Goal: Task Accomplishment & Management: Use online tool/utility

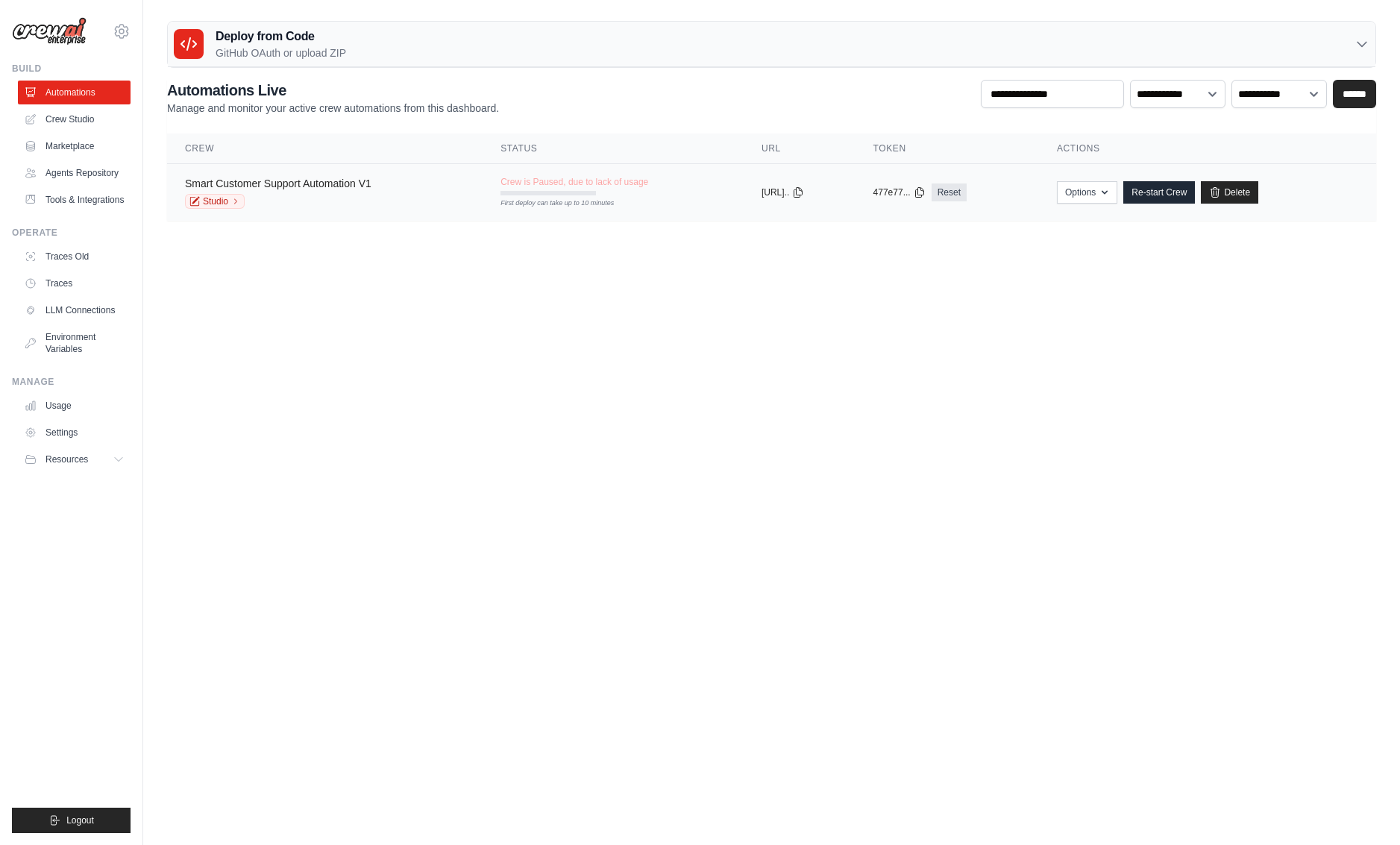
click at [293, 188] on link "Smart Customer Support Automation V1" at bounding box center [277, 183] width 186 height 12
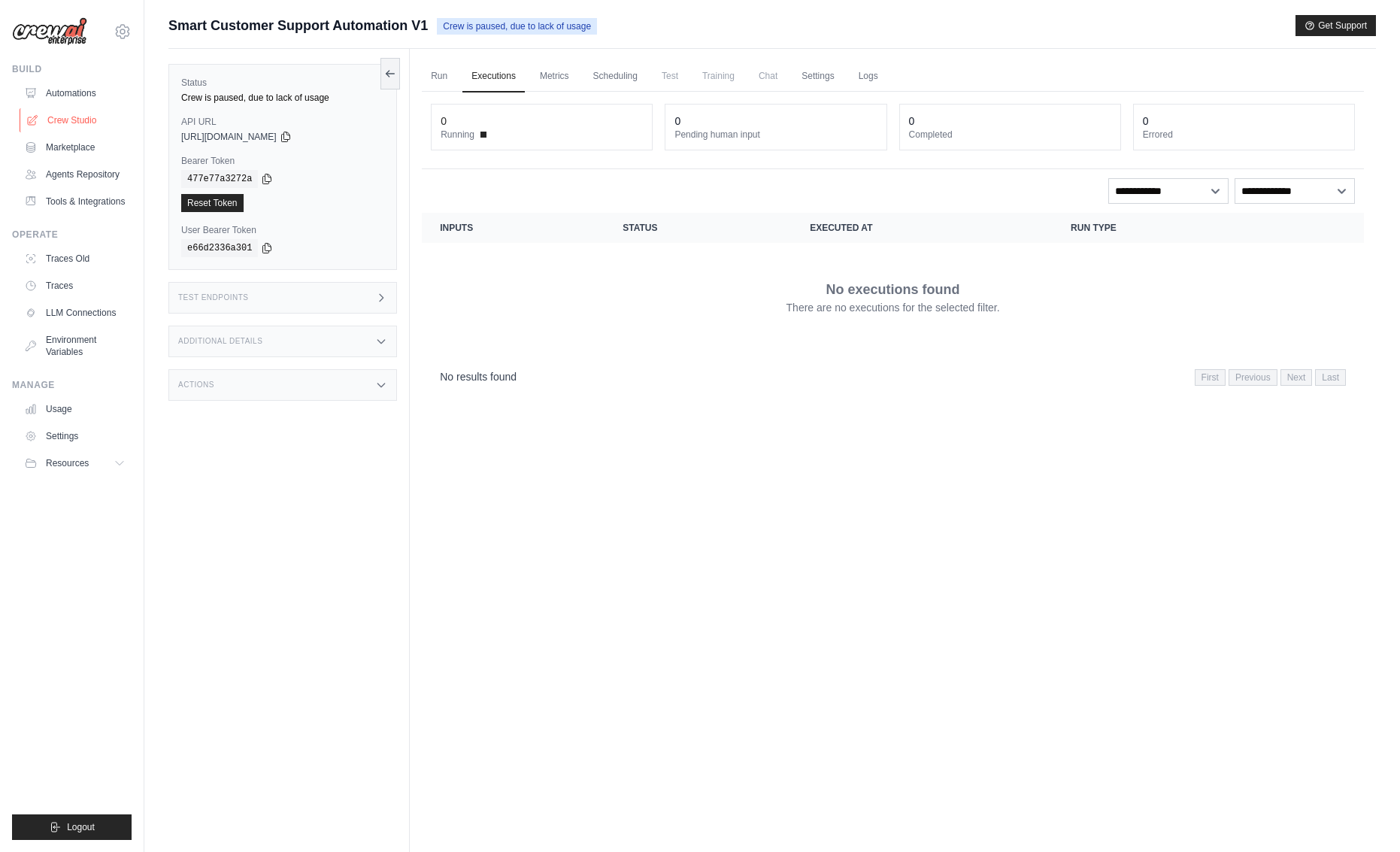
click at [70, 119] on link "Crew Studio" at bounding box center [76, 120] width 114 height 24
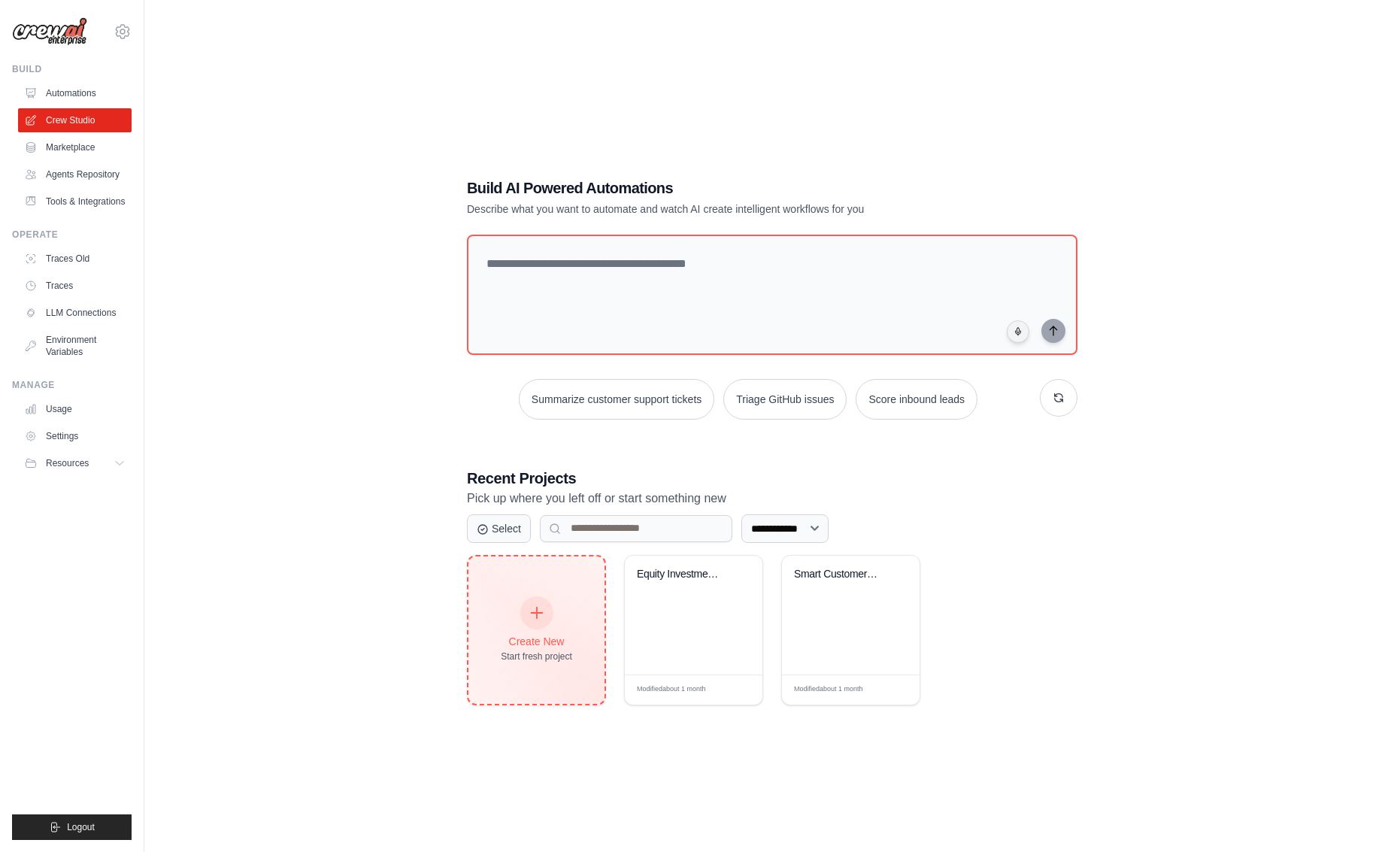
click at [535, 608] on icon at bounding box center [537, 612] width 16 height 16
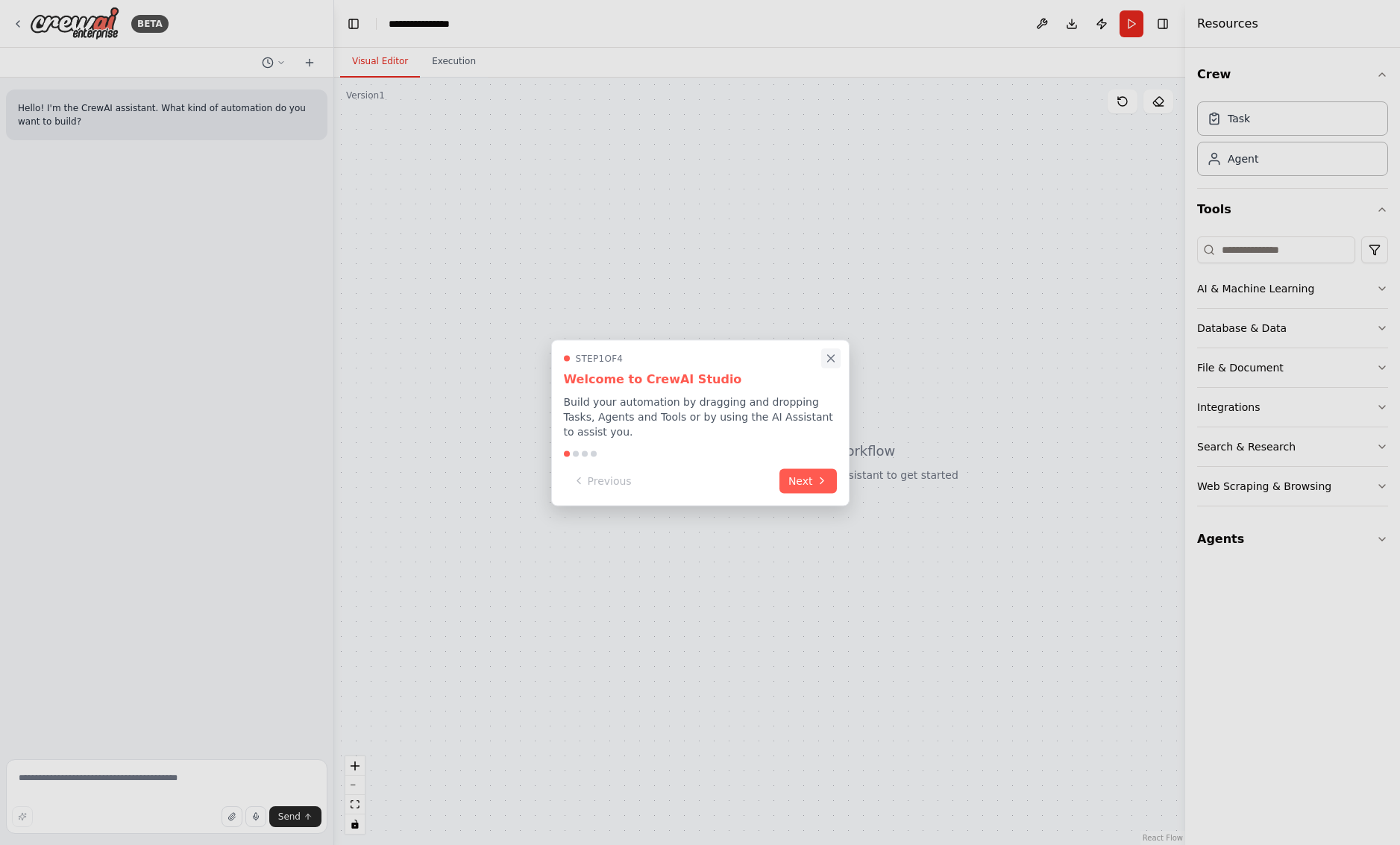
click at [831, 352] on icon "Close walkthrough" at bounding box center [831, 358] width 13 height 13
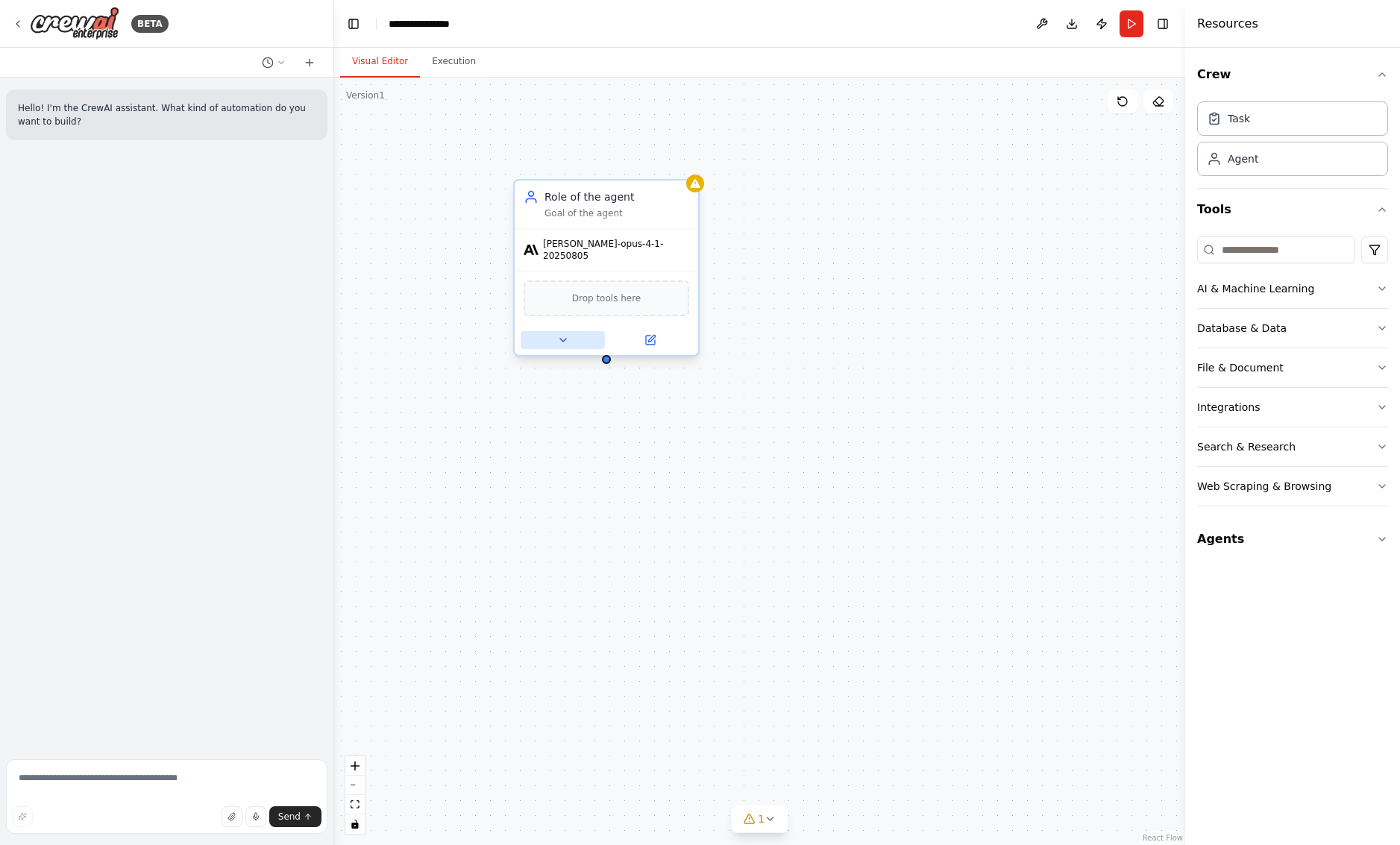
click at [557, 338] on button at bounding box center [562, 340] width 84 height 18
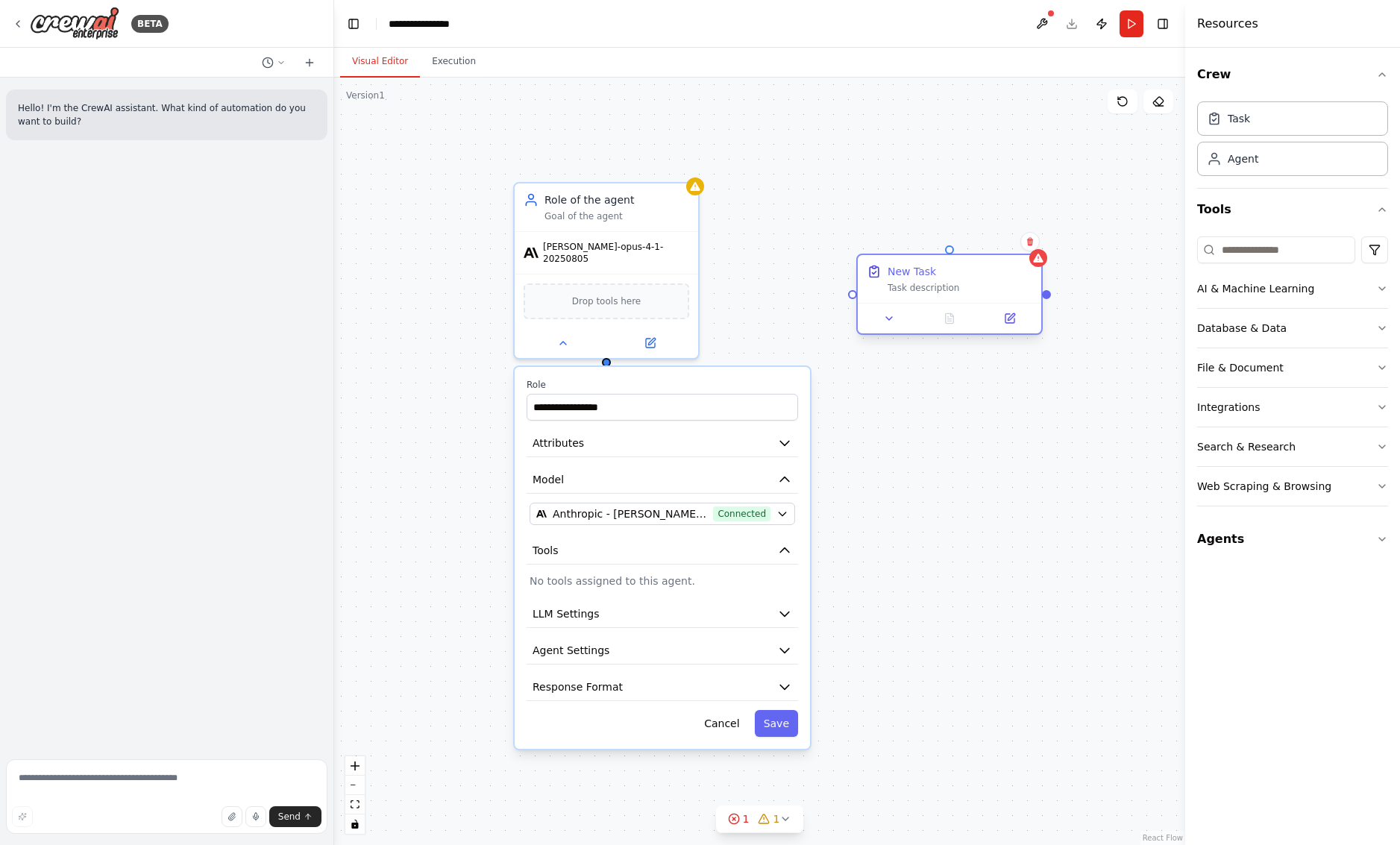
drag, startPoint x: 1102, startPoint y: 392, endPoint x: 919, endPoint y: 244, distance: 235.4
click at [919, 264] on div "New Task" at bounding box center [912, 271] width 49 height 15
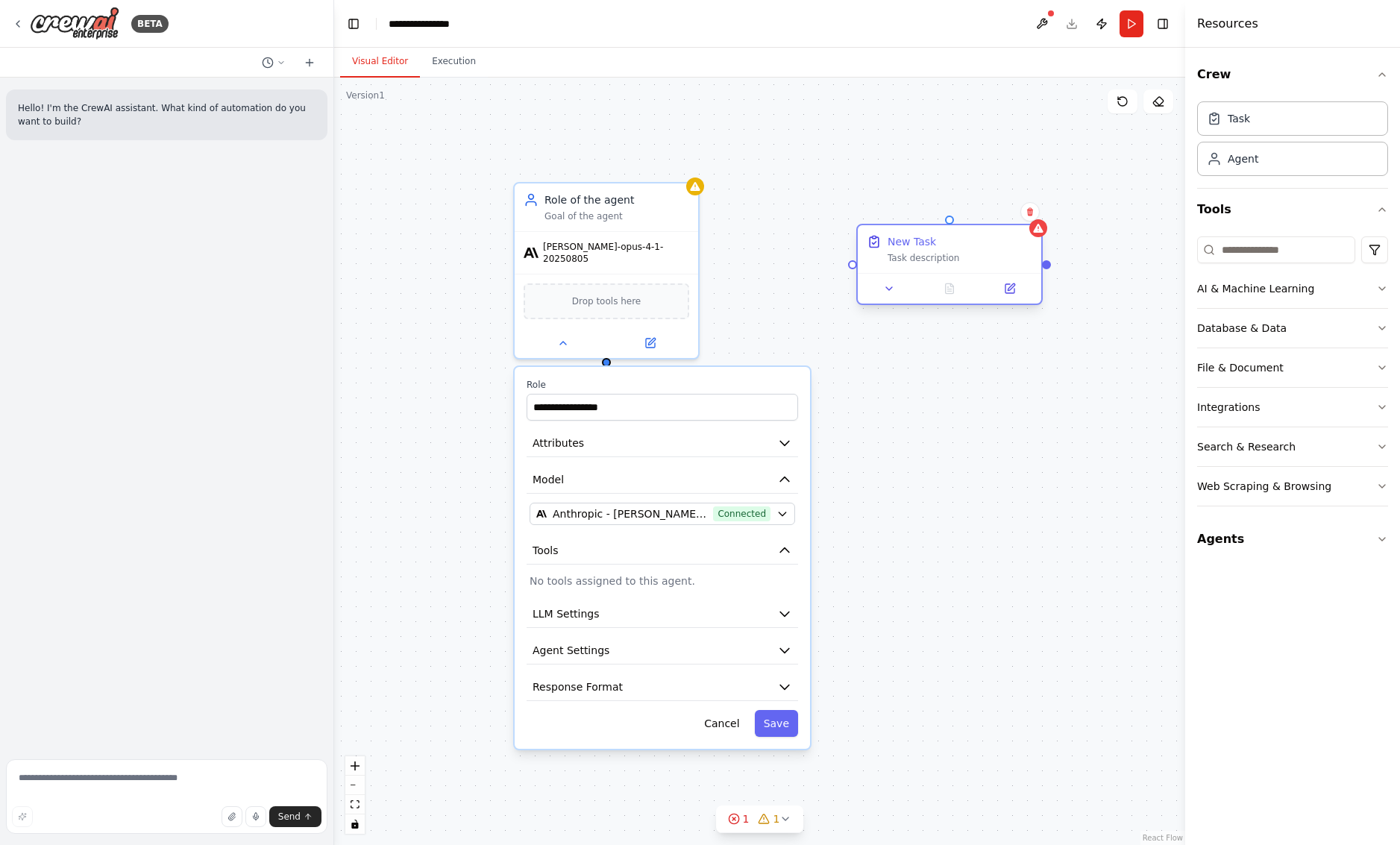
drag, startPoint x: 888, startPoint y: 293, endPoint x: 892, endPoint y: 304, distance: 11.7
click at [889, 295] on button at bounding box center [889, 288] width 52 height 18
click at [960, 247] on div "New Task" at bounding box center [960, 241] width 144 height 15
click at [934, 240] on div "New Task" at bounding box center [912, 241] width 49 height 15
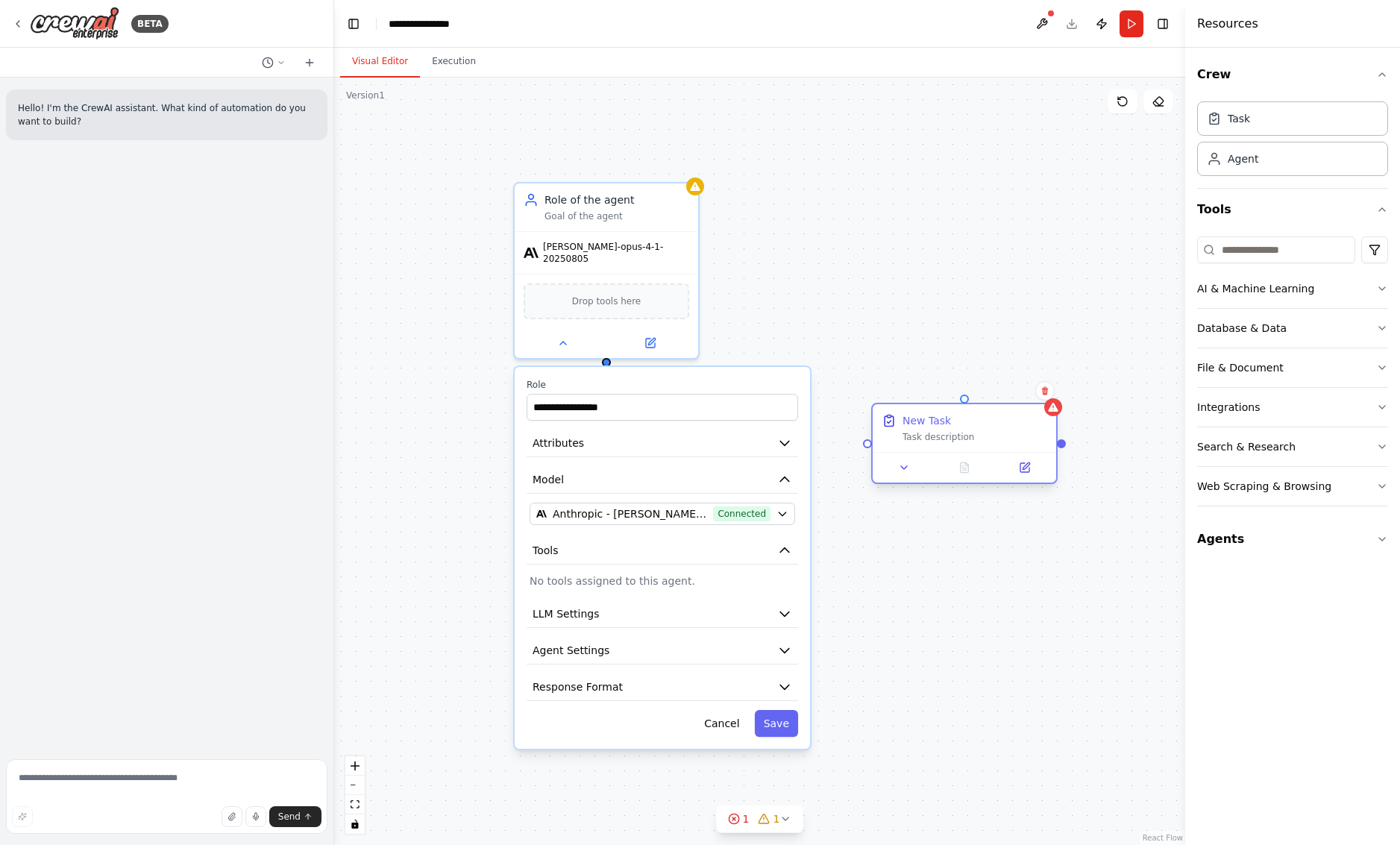
drag, startPoint x: 962, startPoint y: 242, endPoint x: 963, endPoint y: 421, distance: 179.0
click at [963, 422] on div "New Task" at bounding box center [974, 420] width 144 height 15
drag, startPoint x: 611, startPoint y: 351, endPoint x: 851, endPoint y: 451, distance: 260.0
click at [851, 451] on div "**********" at bounding box center [759, 460] width 851 height 767
click at [715, 727] on button "Cancel" at bounding box center [722, 723] width 53 height 27
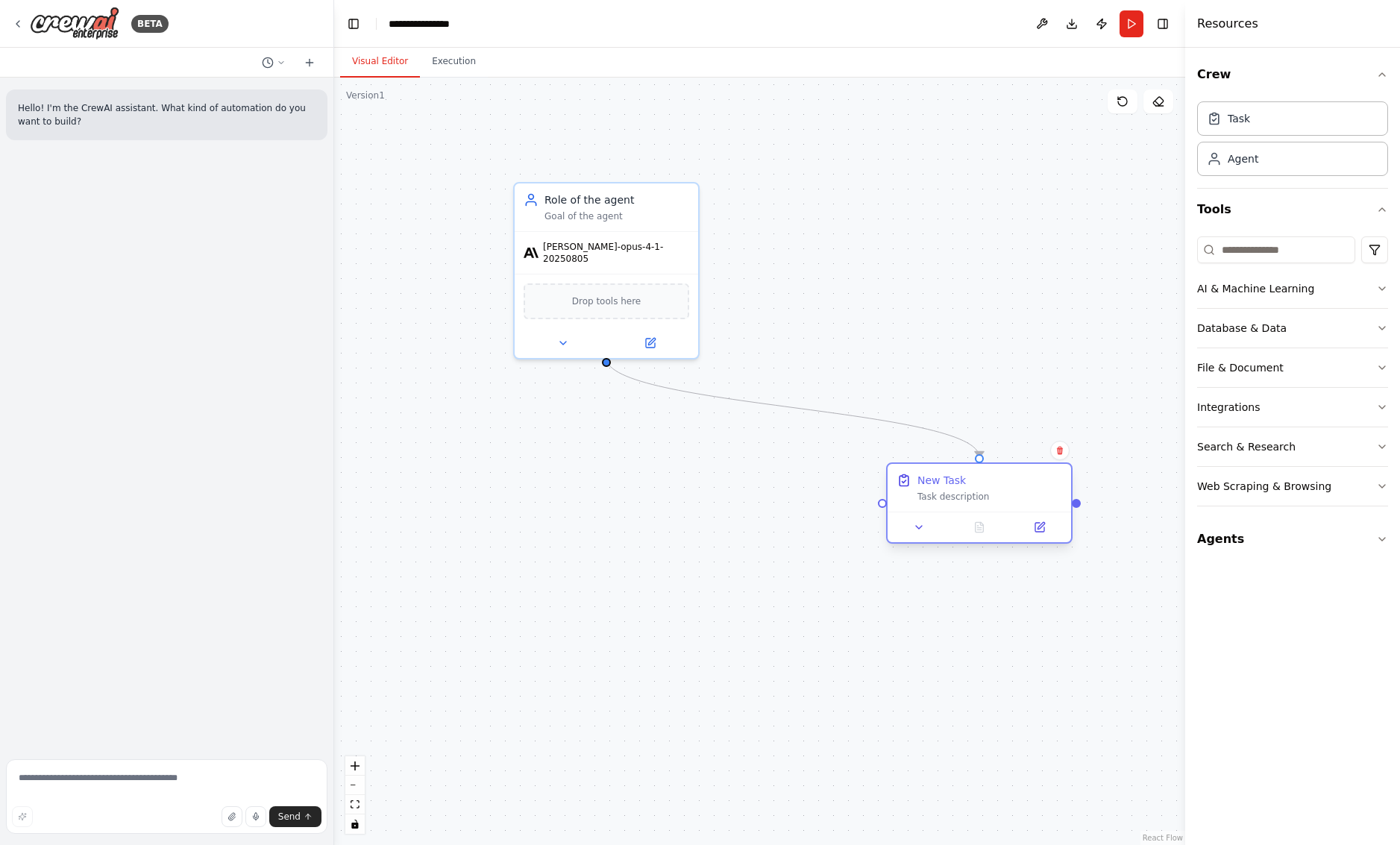
drag, startPoint x: 936, startPoint y: 434, endPoint x: 970, endPoint y: 492, distance: 67.2
click at [970, 492] on div "Task description" at bounding box center [989, 496] width 144 height 12
click at [1363, 291] on button "AI & Machine Learning" at bounding box center [1292, 288] width 191 height 39
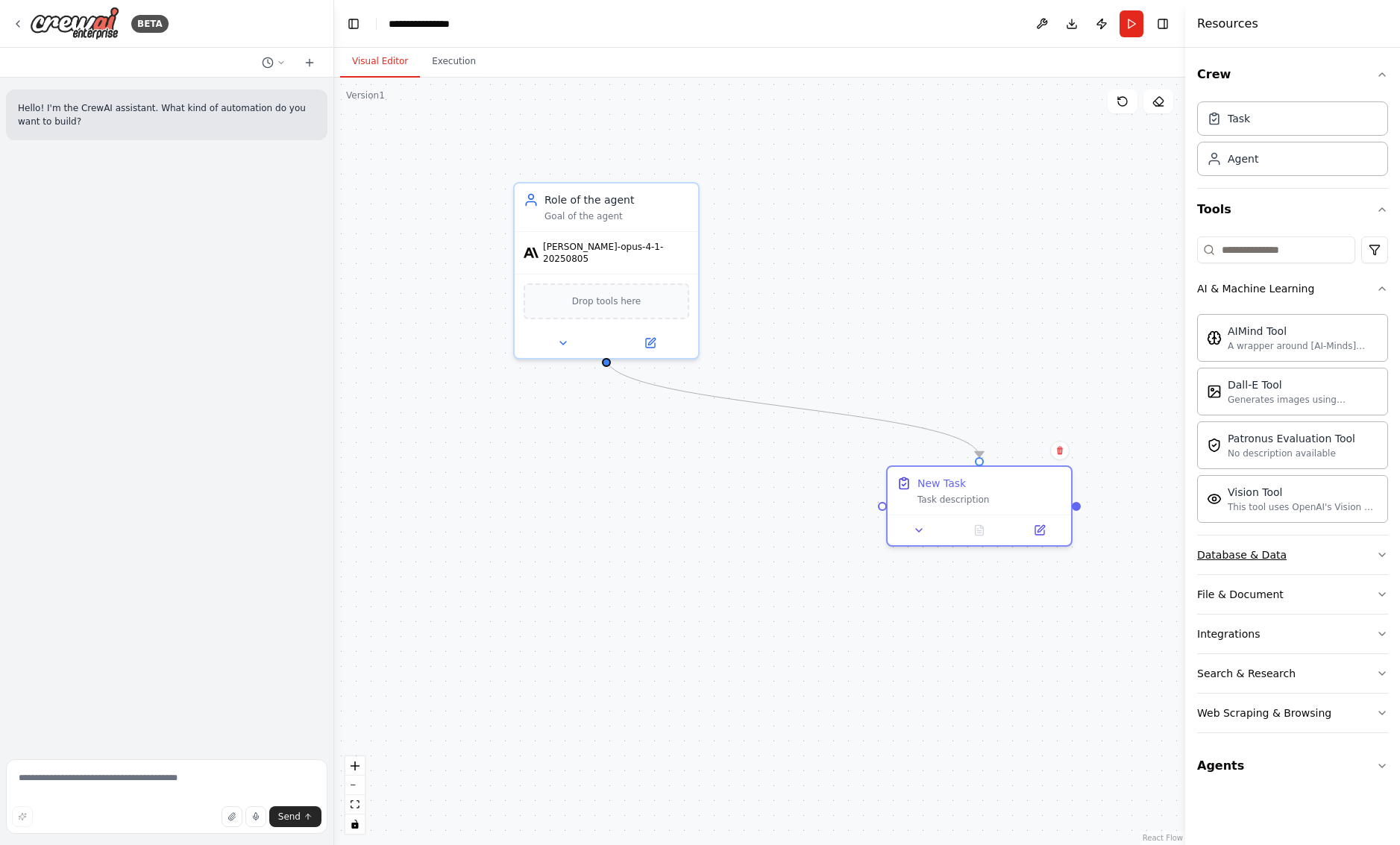
click at [1357, 565] on button "Database & Data" at bounding box center [1292, 555] width 191 height 39
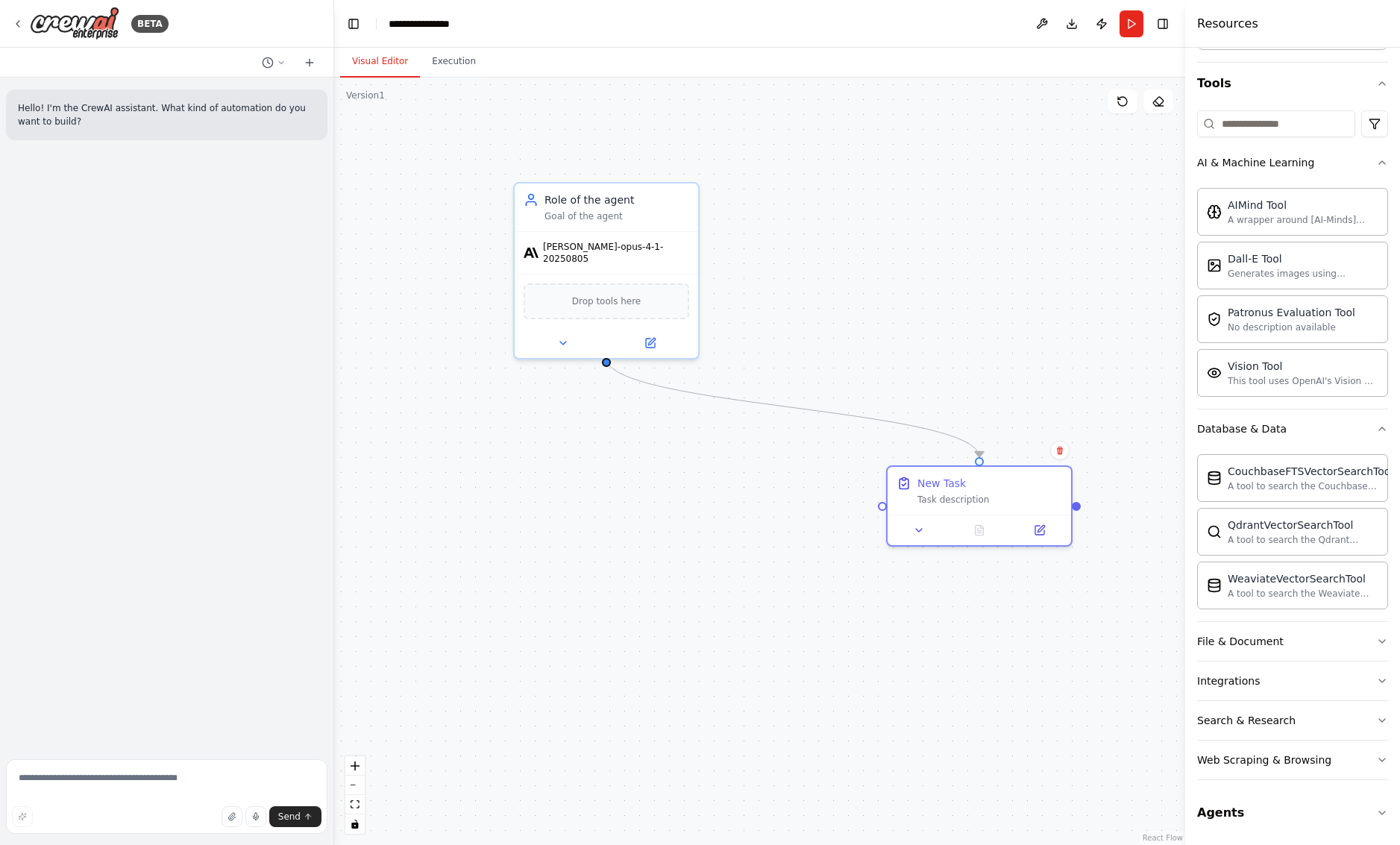
scroll to position [127, 0]
click at [1313, 637] on button "File & Document" at bounding box center [1292, 640] width 191 height 39
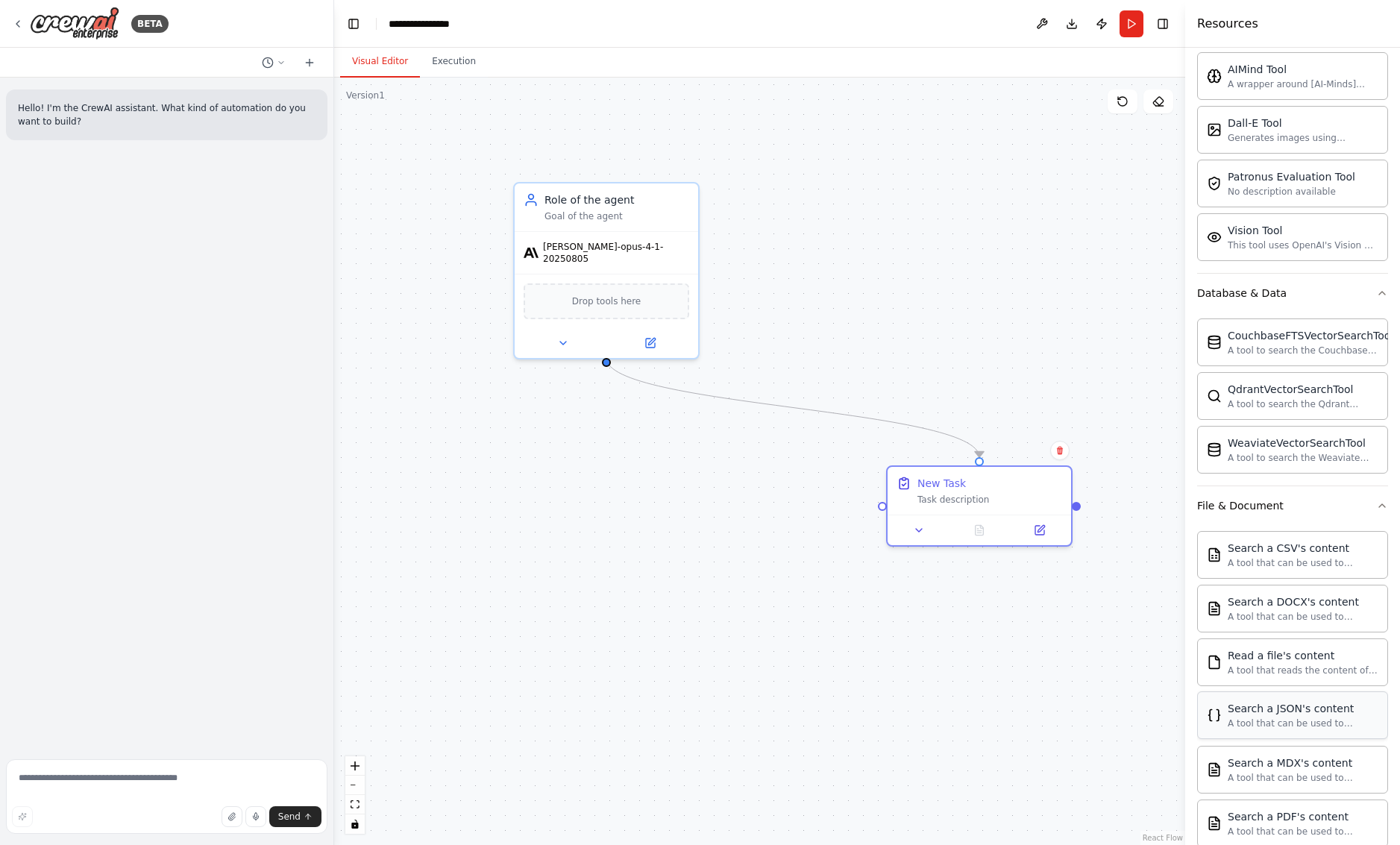
scroll to position [415, 0]
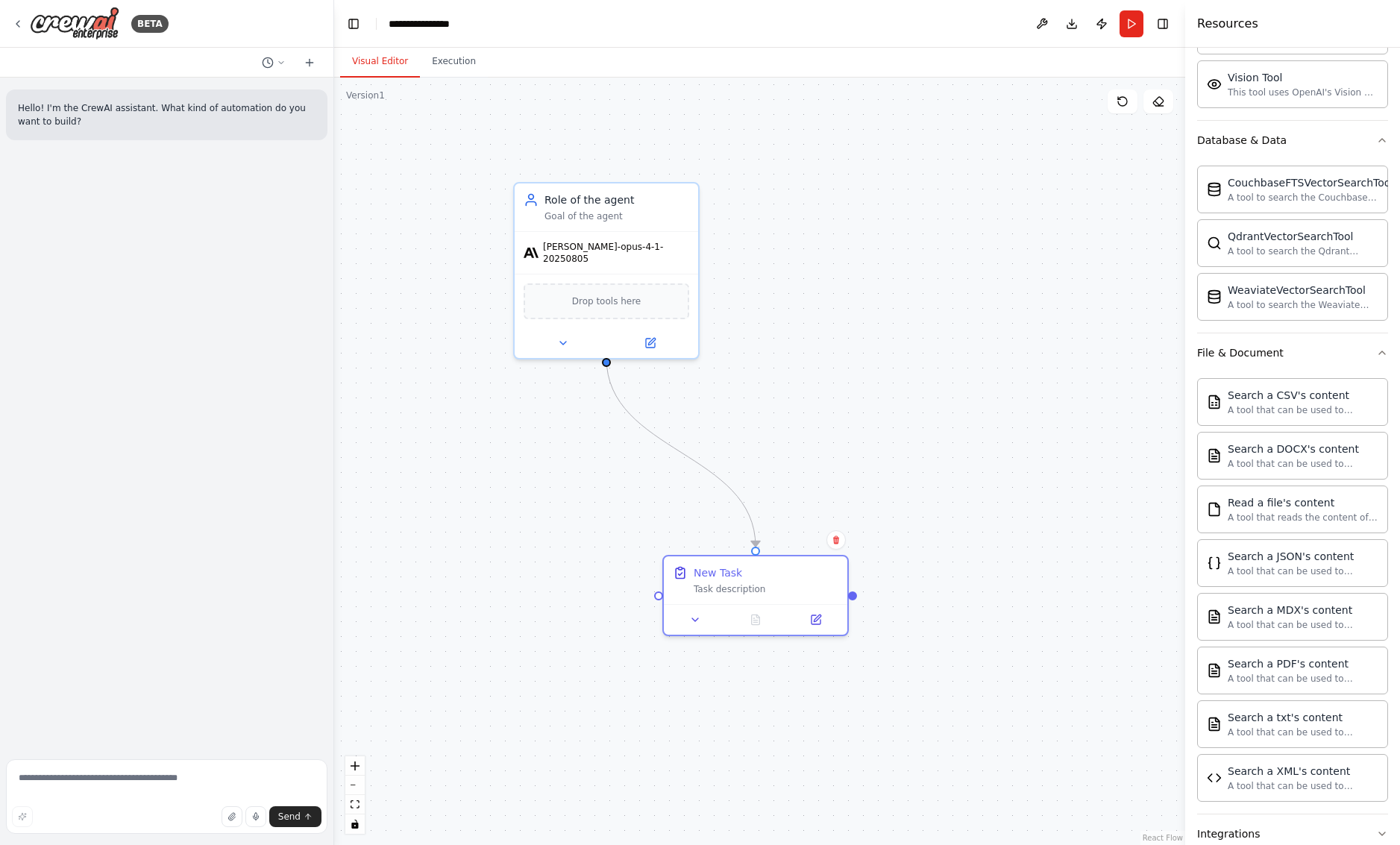
drag, startPoint x: 1007, startPoint y: 476, endPoint x: 848, endPoint y: 518, distance: 164.5
click at [783, 562] on div "New Task Task description" at bounding box center [755, 580] width 183 height 48
